Goal: Task Accomplishment & Management: Complete application form

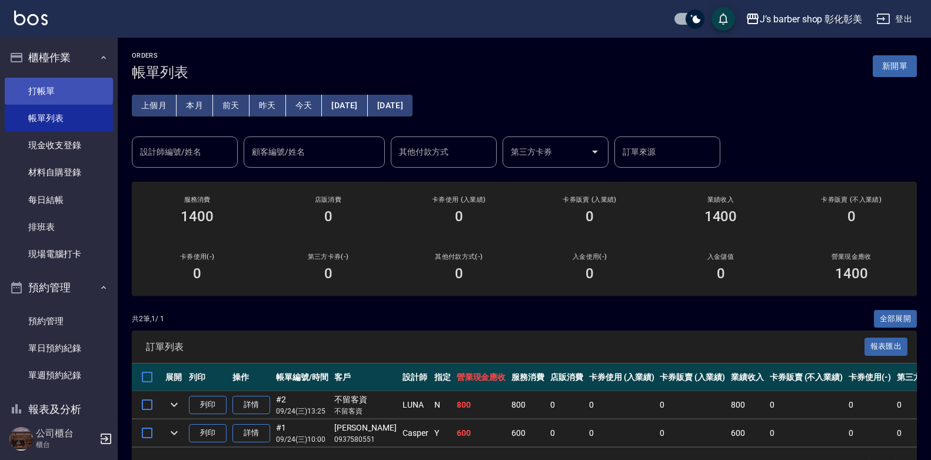
click at [49, 85] on link "打帳單" at bounding box center [59, 91] width 108 height 27
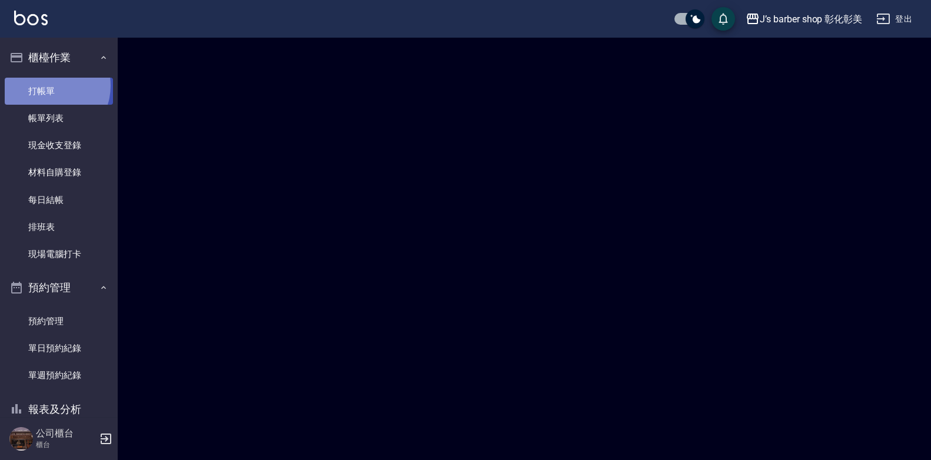
click at [49, 85] on link "打帳單" at bounding box center [59, 91] width 108 height 27
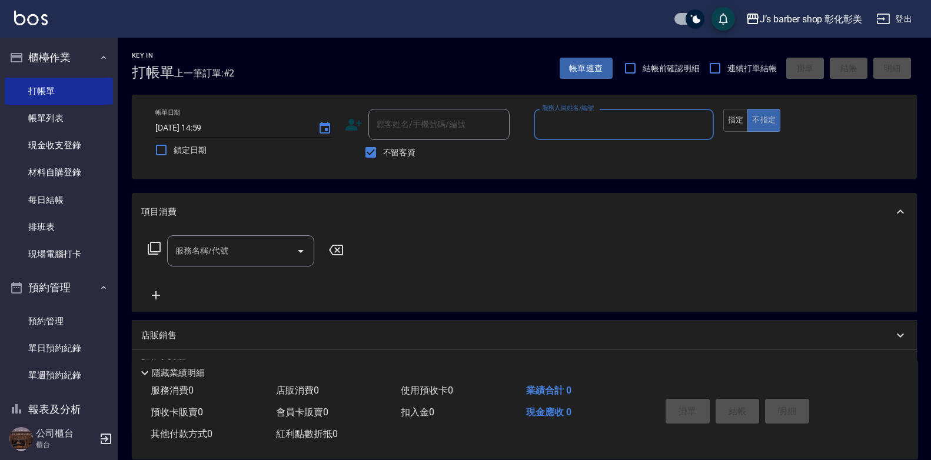
click at [208, 125] on input "[DATE] 14:59" at bounding box center [230, 127] width 151 height 19
type input "[DATE] 01:59"
type input "30"
click at [203, 127] on input "[DATE] 01:59" at bounding box center [230, 127] width 151 height 19
click at [214, 127] on input "[DATE] 13:59" at bounding box center [230, 127] width 151 height 19
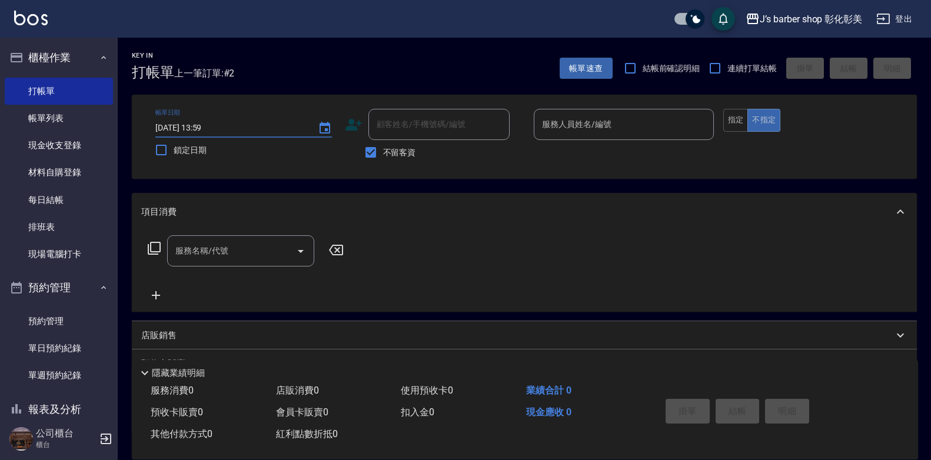
type input "[DATE] 13:00"
click at [574, 121] on input "服務人員姓名/編號" at bounding box center [624, 124] width 170 height 21
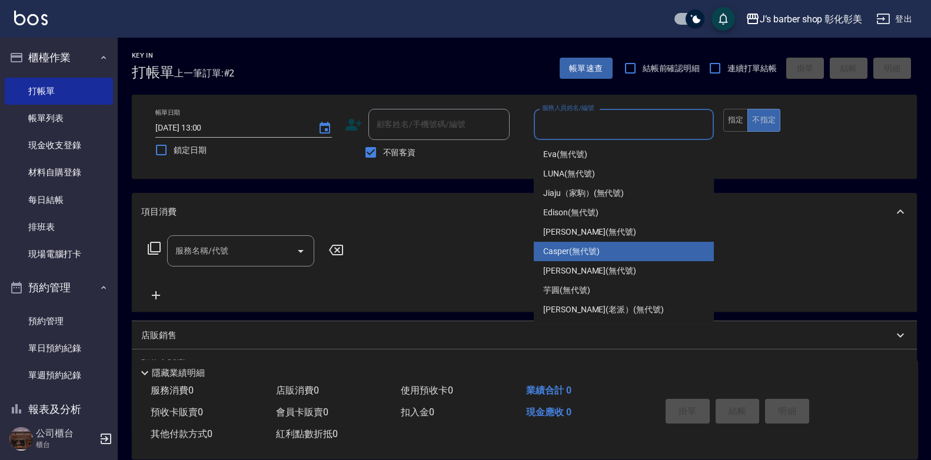
click at [613, 258] on div "Casper (無代號)" at bounding box center [624, 251] width 180 height 19
type input "Casper(無代號)"
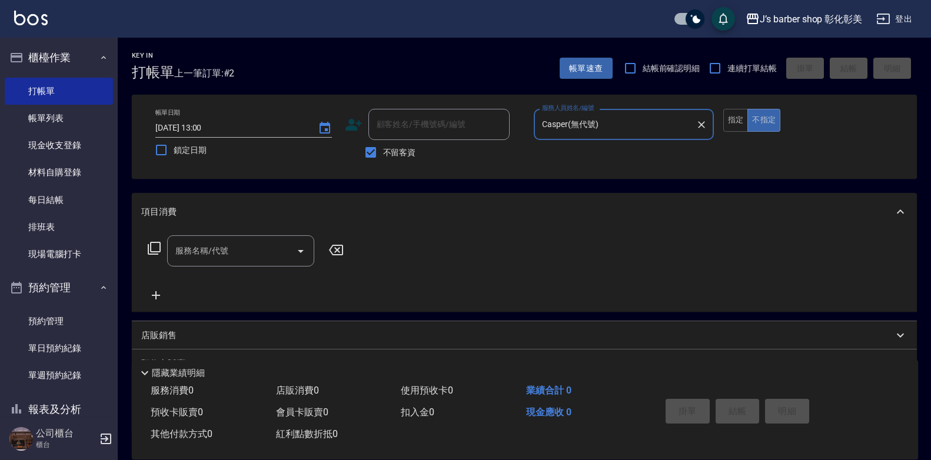
click at [232, 248] on input "服務名稱/代號" at bounding box center [231, 251] width 119 height 21
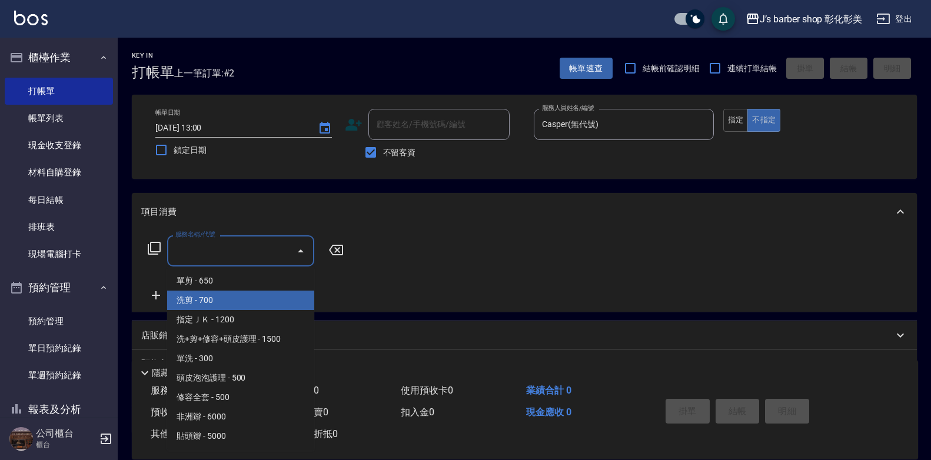
click at [239, 301] on span "洗剪 - 700" at bounding box center [240, 300] width 147 height 19
type input "洗剪(101)"
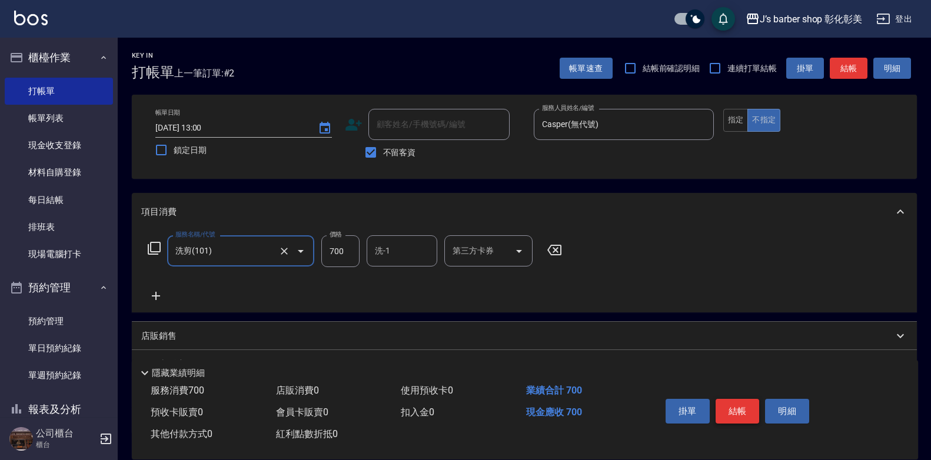
click at [749, 404] on button "結帳" at bounding box center [738, 411] width 44 height 25
click at [749, 404] on div "掛單 結帳 明細" at bounding box center [738, 412] width 154 height 37
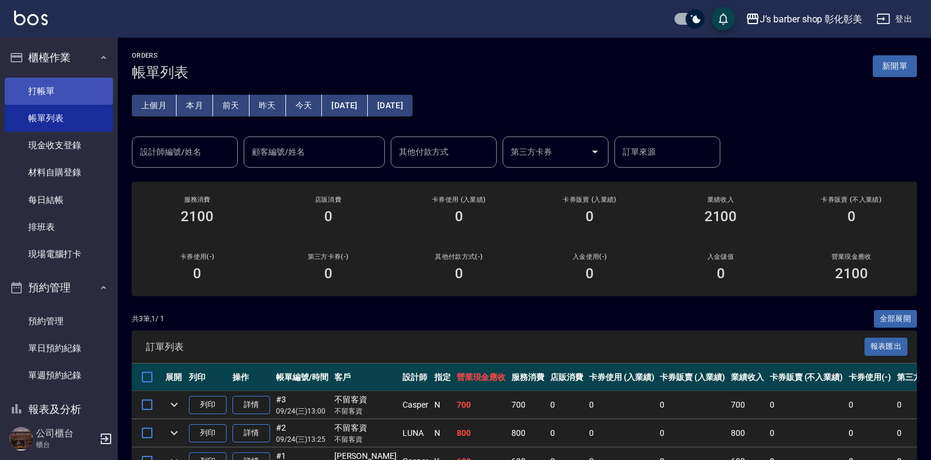
click at [77, 88] on link "打帳單" at bounding box center [59, 91] width 108 height 27
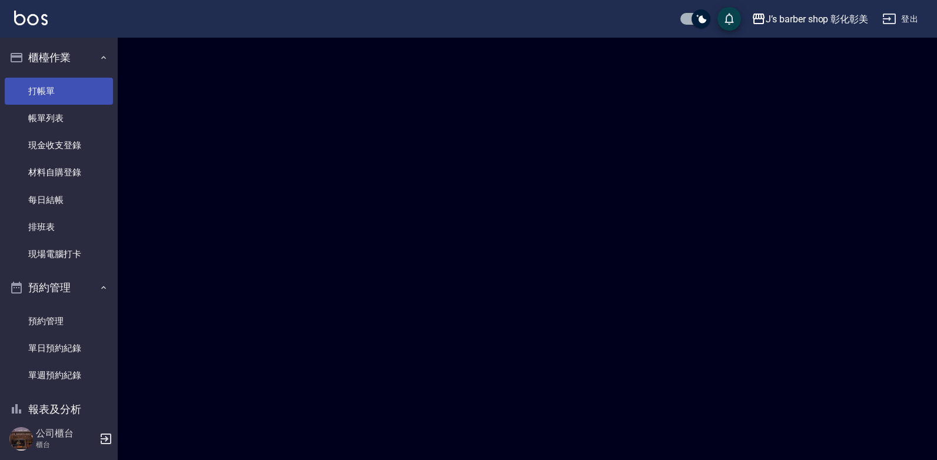
click at [77, 88] on link "打帳單" at bounding box center [59, 91] width 108 height 27
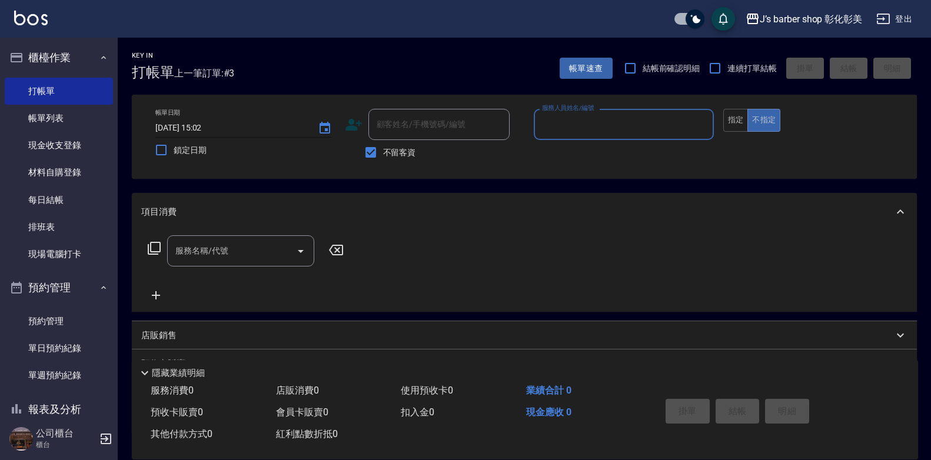
click at [202, 131] on input "[DATE] 15:02" at bounding box center [230, 127] width 151 height 19
type input "[DATE] 01:02"
type input "40"
click at [205, 125] on input "[DATE] 01:02" at bounding box center [230, 127] width 151 height 19
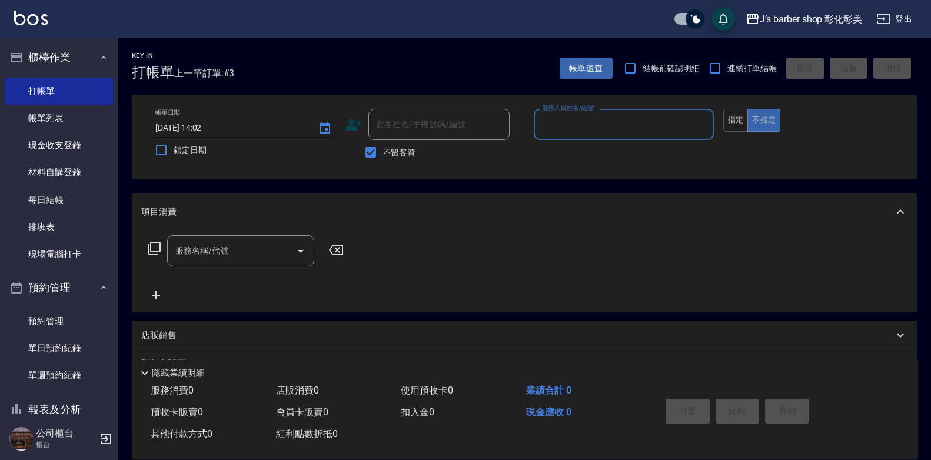
click at [219, 127] on input "[DATE] 14:02" at bounding box center [230, 127] width 151 height 19
type input "[DATE] 14:00"
click at [626, 120] on input "服務人員姓名/編號" at bounding box center [624, 124] width 170 height 21
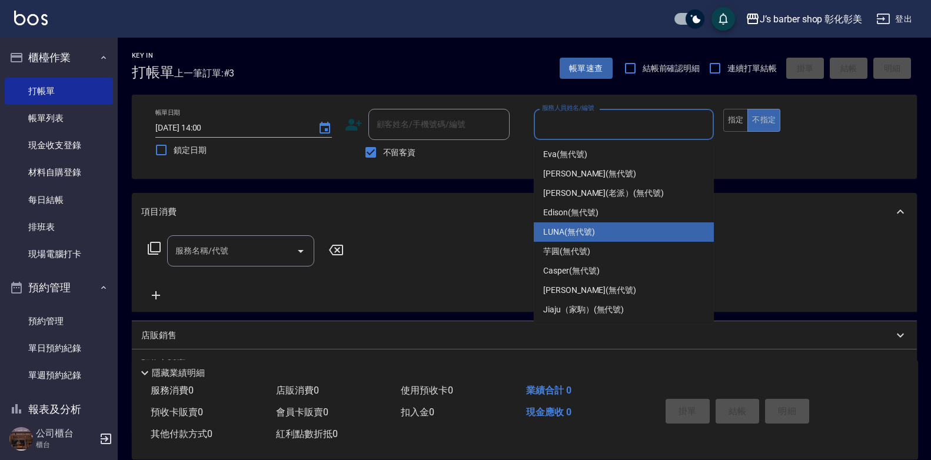
click at [610, 238] on div "LUNA (無代號)" at bounding box center [624, 231] width 180 height 19
type input "LUNA(無代號)"
click at [610, 238] on div "服務名稱/代號 服務名稱/代號" at bounding box center [524, 271] width 785 height 81
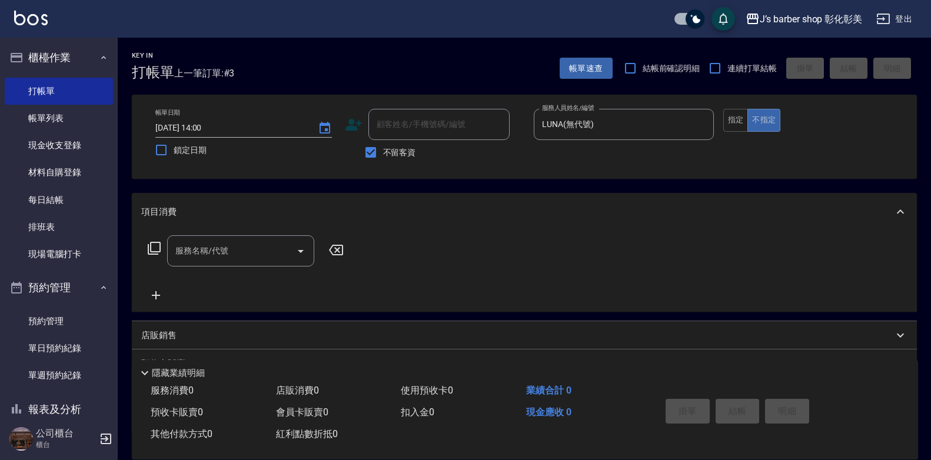
click at [207, 255] on div "服務名稱/代號 服務名稱/代號" at bounding box center [240, 250] width 147 height 31
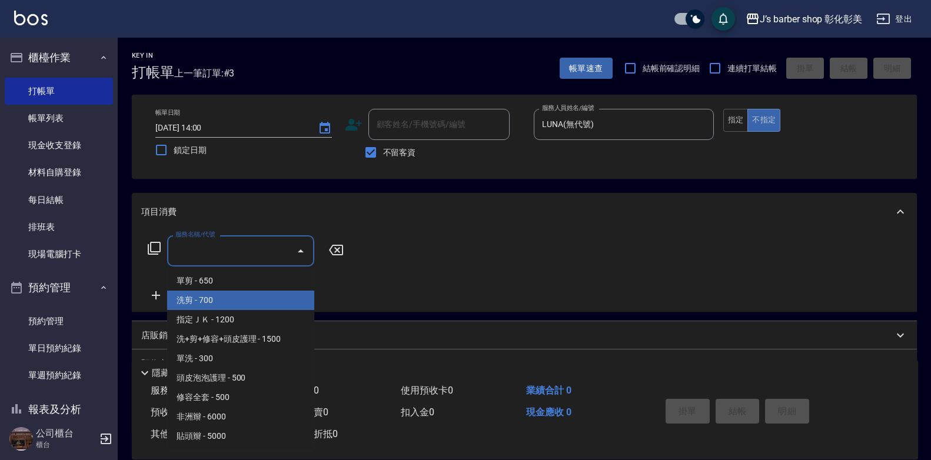
click at [172, 301] on span "洗剪 - 700" at bounding box center [240, 300] width 147 height 19
type input "洗剪(101)"
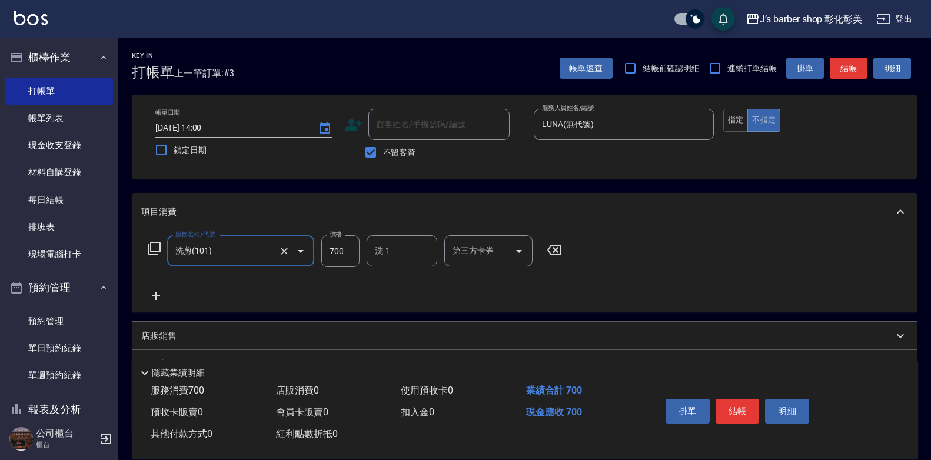
click at [332, 252] on input "700" at bounding box center [340, 251] width 38 height 32
type input "800"
click at [382, 252] on div "洗-1 洗-1" at bounding box center [402, 250] width 71 height 31
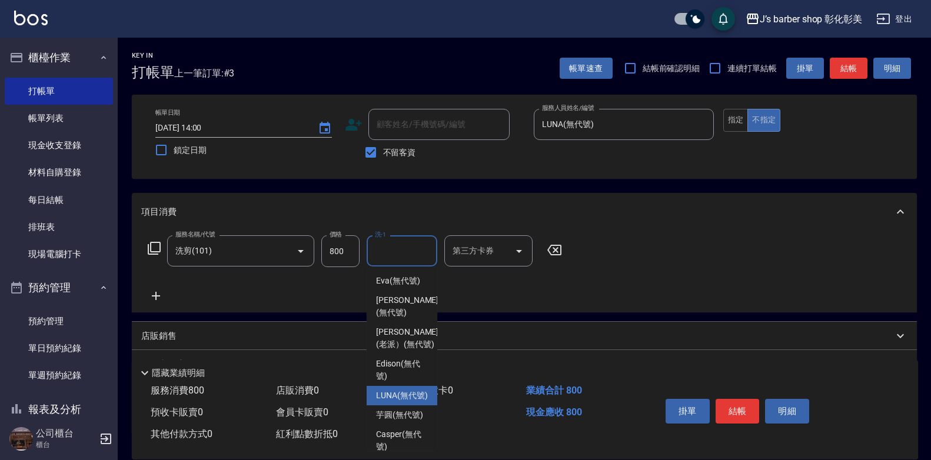
click at [405, 402] on span "LUNA (無代號)" at bounding box center [402, 396] width 52 height 12
type input "LUNA(無代號)"
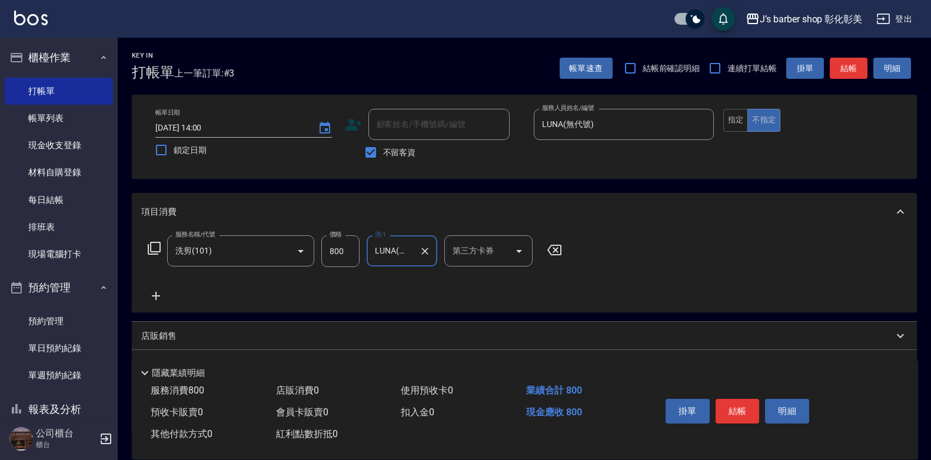
click at [154, 291] on icon at bounding box center [155, 296] width 29 height 14
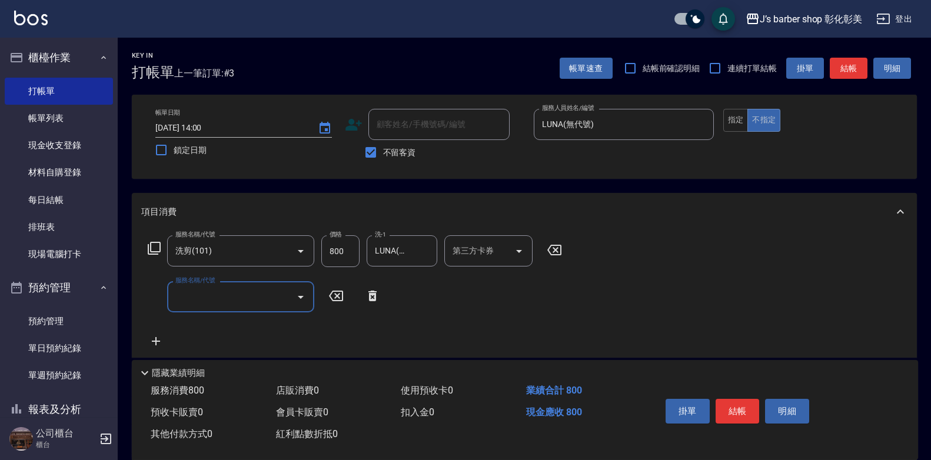
click at [191, 284] on label "服務名稱/代號" at bounding box center [194, 280] width 39 height 9
click at [191, 287] on input "服務名稱/代號" at bounding box center [231, 297] width 119 height 21
click at [195, 297] on input "服務名稱/代號" at bounding box center [231, 297] width 119 height 21
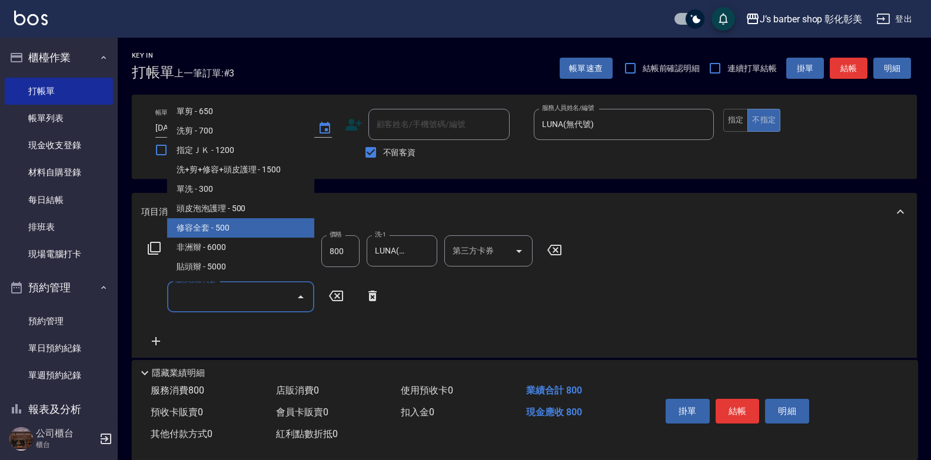
click at [212, 231] on span "修容全套 - 500" at bounding box center [240, 227] width 147 height 19
type input "修容全套(202)"
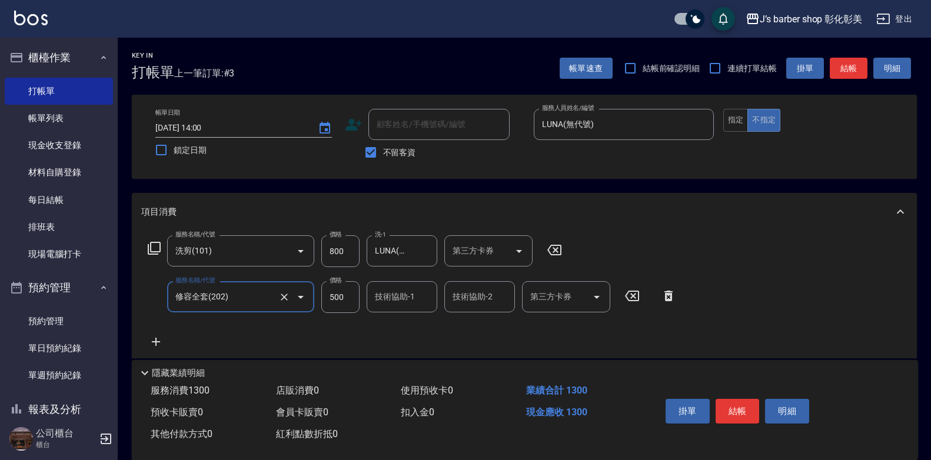
click at [333, 297] on input "500" at bounding box center [340, 297] width 38 height 32
type input "400"
click at [396, 295] on div "技術協助-1 技術協助-1" at bounding box center [402, 296] width 71 height 31
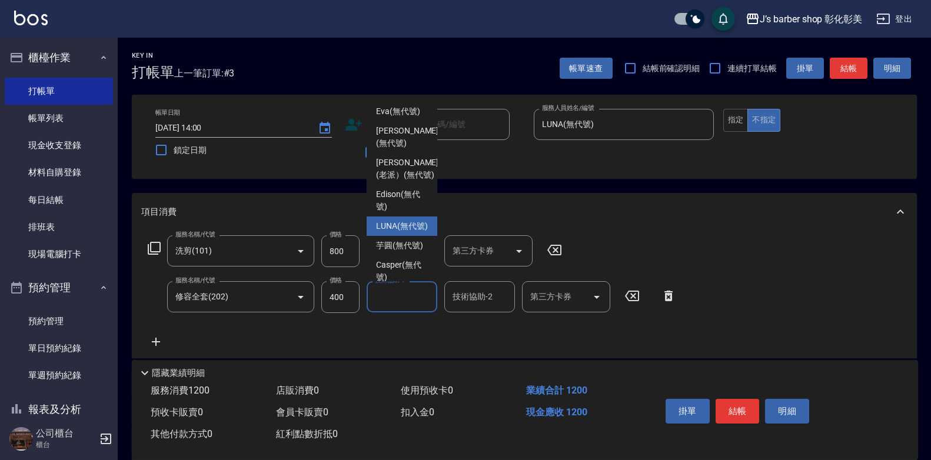
scroll to position [118, 0]
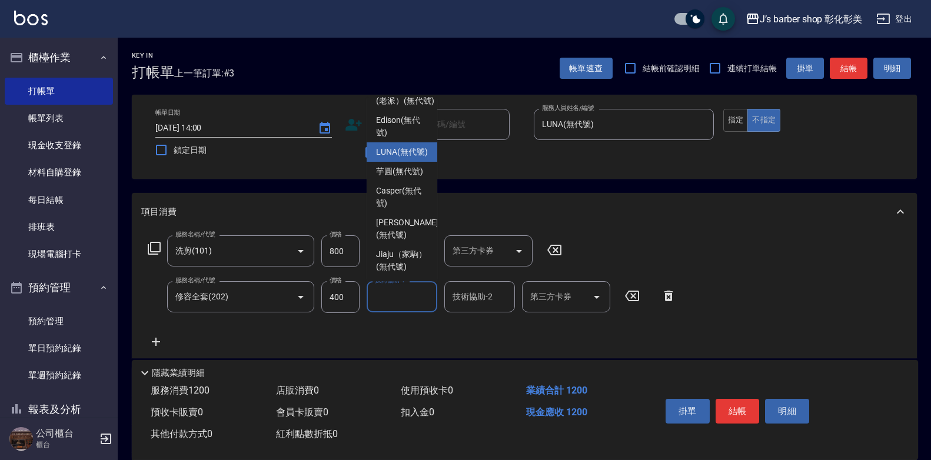
click at [415, 146] on span "LUNA (無代號)" at bounding box center [402, 152] width 52 height 12
type input "LUNA(無代號)"
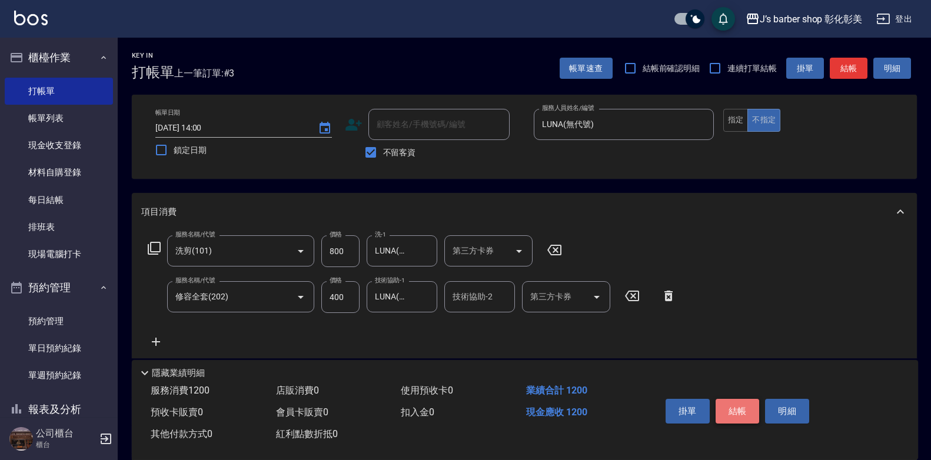
click at [735, 401] on button "結帳" at bounding box center [738, 411] width 44 height 25
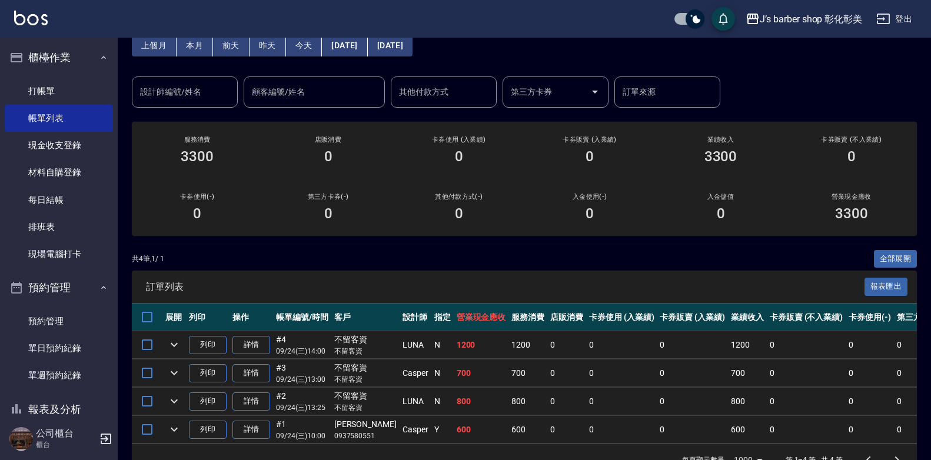
scroll to position [40, 0]
